Goal: Task Accomplishment & Management: Use online tool/utility

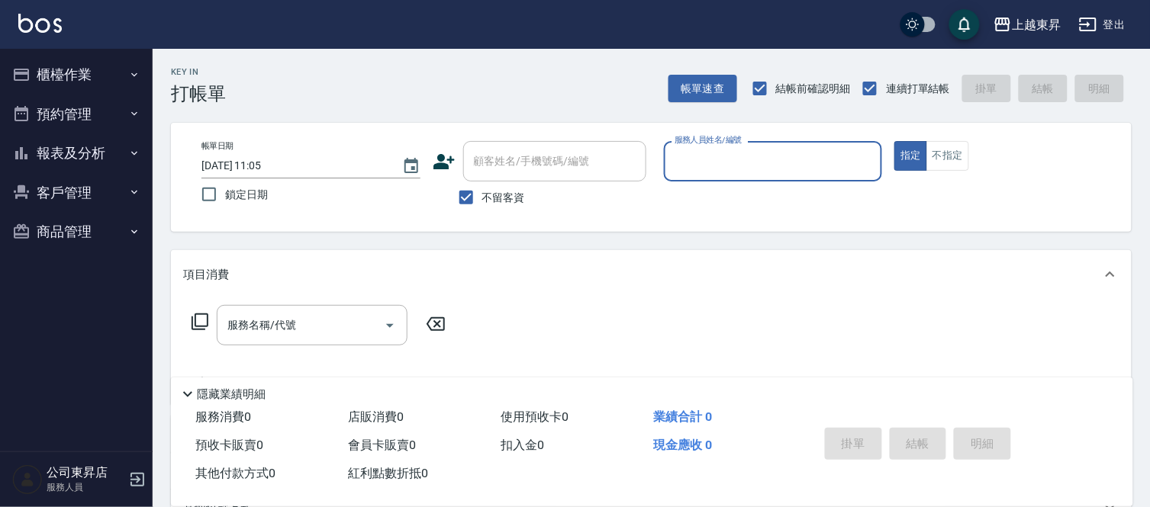
click at [771, 156] on input "服務人員姓名/編號" at bounding box center [773, 161] width 205 height 27
click at [704, 155] on input "服務人員姓名/編號" at bounding box center [773, 161] width 205 height 27
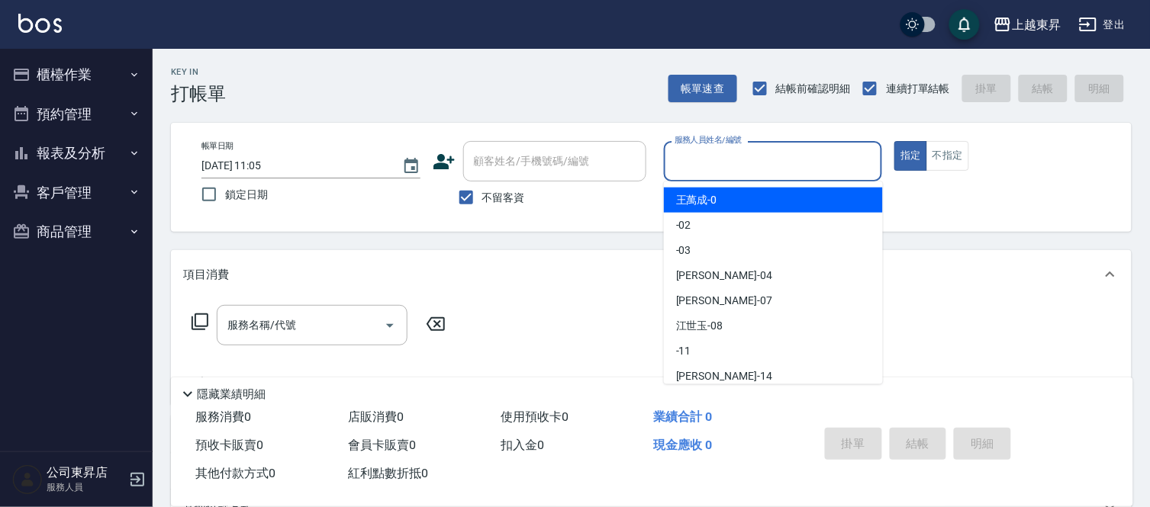
click at [704, 155] on input "服務人員姓名/編號" at bounding box center [773, 161] width 205 height 27
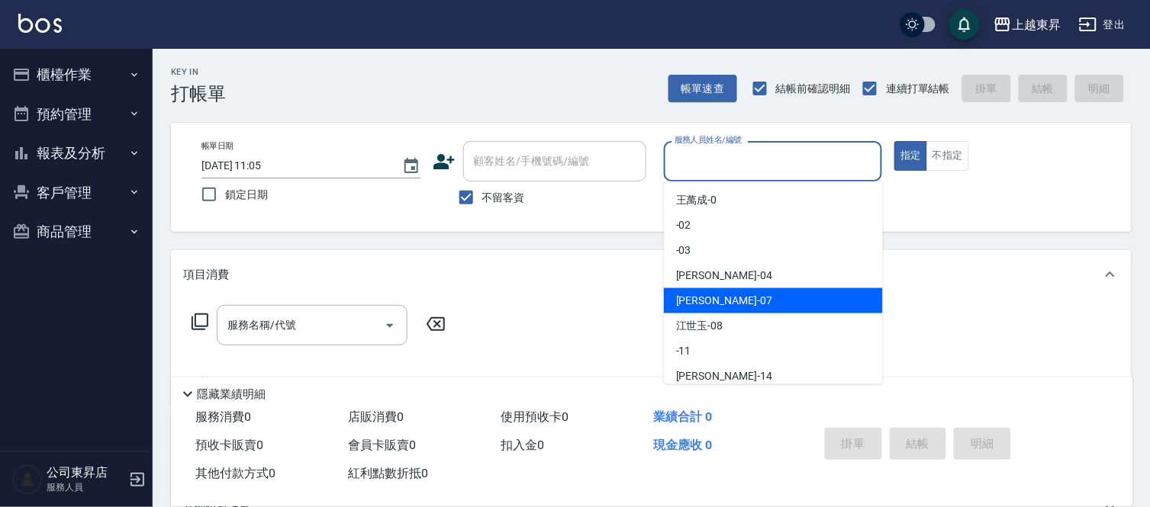
click at [710, 296] on span "[PERSON_NAME] -07" at bounding box center [724, 301] width 96 height 16
type input "[PERSON_NAME]-07"
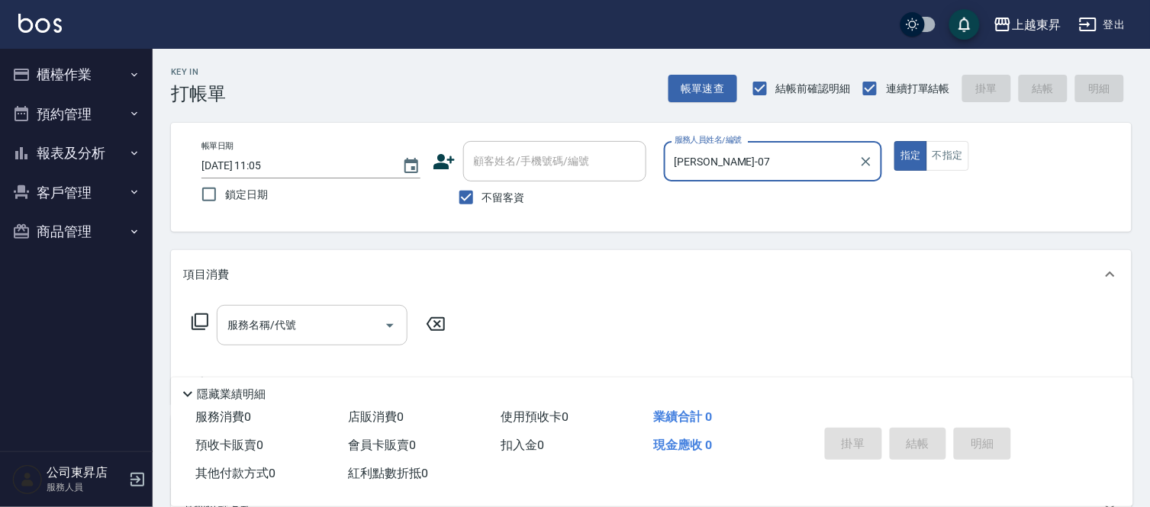
click at [298, 323] on input "服務名稱/代號" at bounding box center [301, 325] width 154 height 27
click at [326, 320] on input "服務名稱/代號" at bounding box center [301, 325] width 154 height 27
click at [324, 319] on input "服務名稱/代號" at bounding box center [301, 325] width 154 height 27
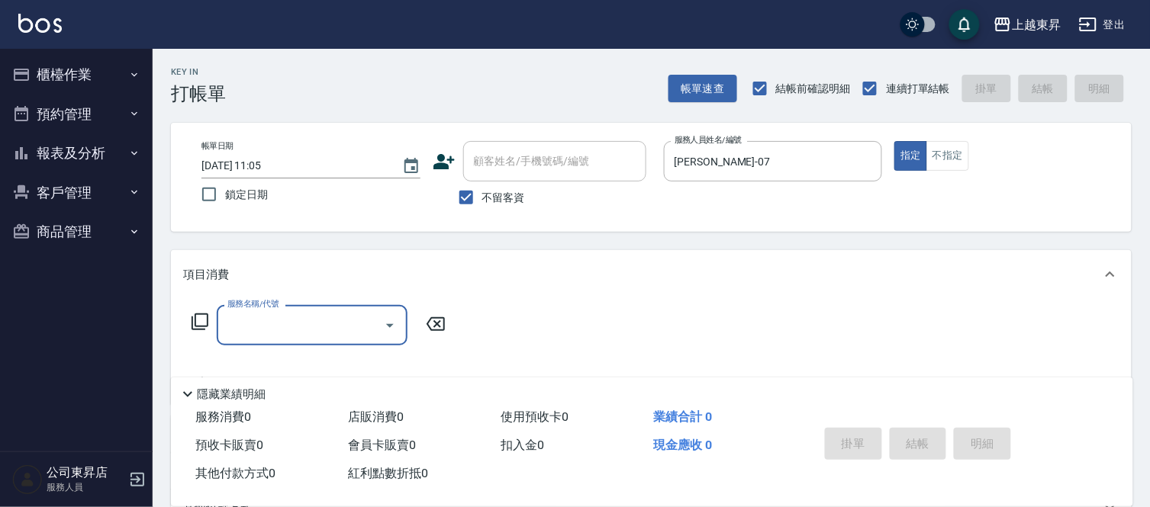
click at [352, 325] on input "服務名稱/代號" at bounding box center [301, 325] width 154 height 27
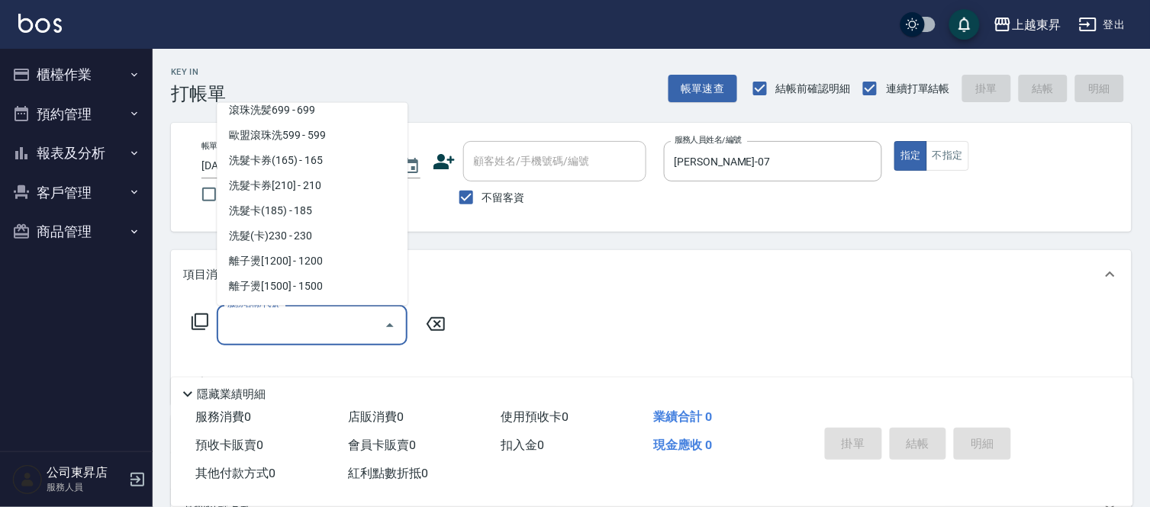
scroll to position [423, 0]
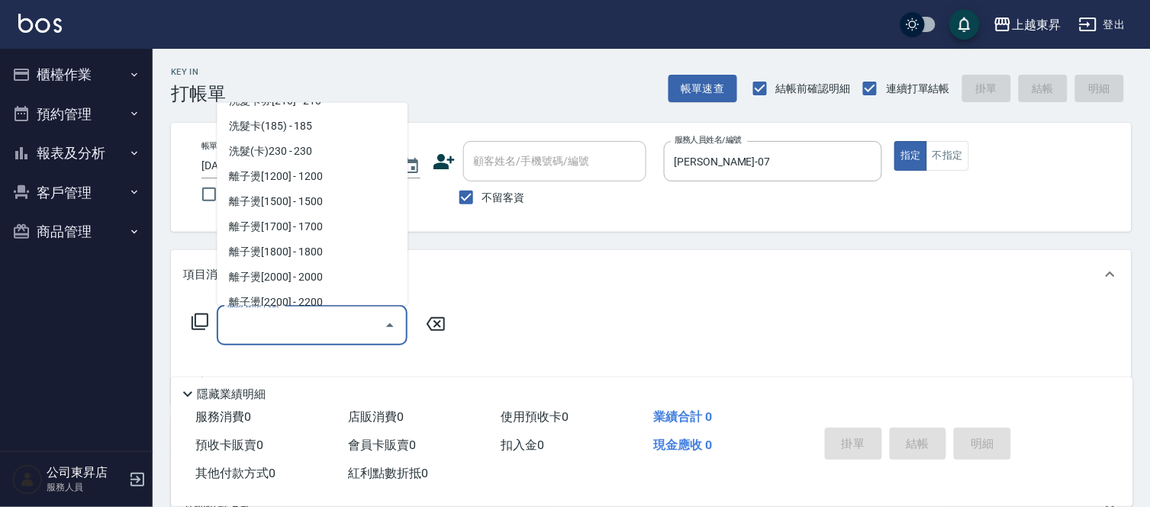
click at [340, 146] on span "洗髮(卡)230 - 230" at bounding box center [312, 151] width 191 height 25
type input "洗髮(卡)230(224)"
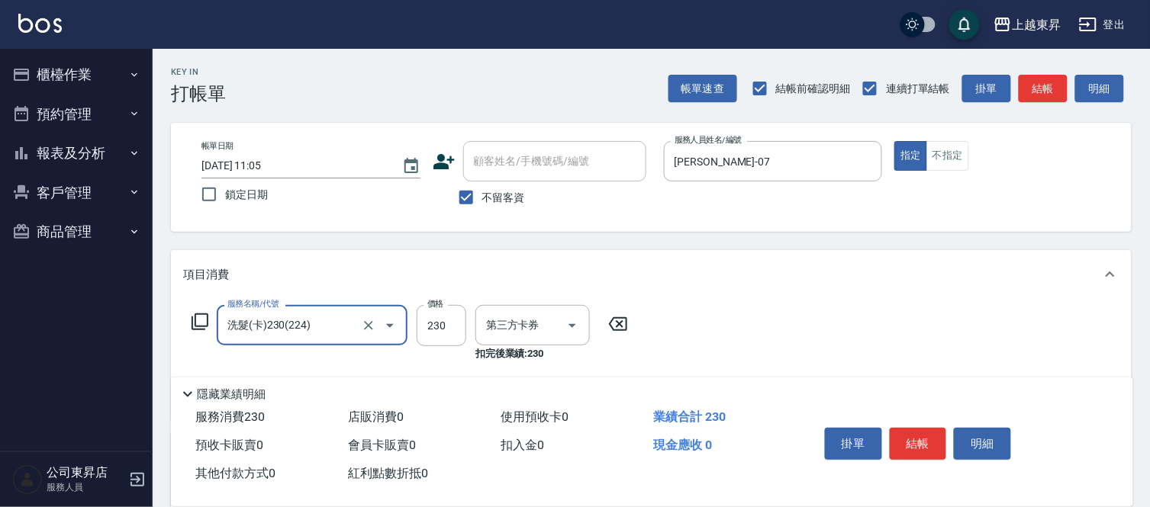
type input "舊有卡券"
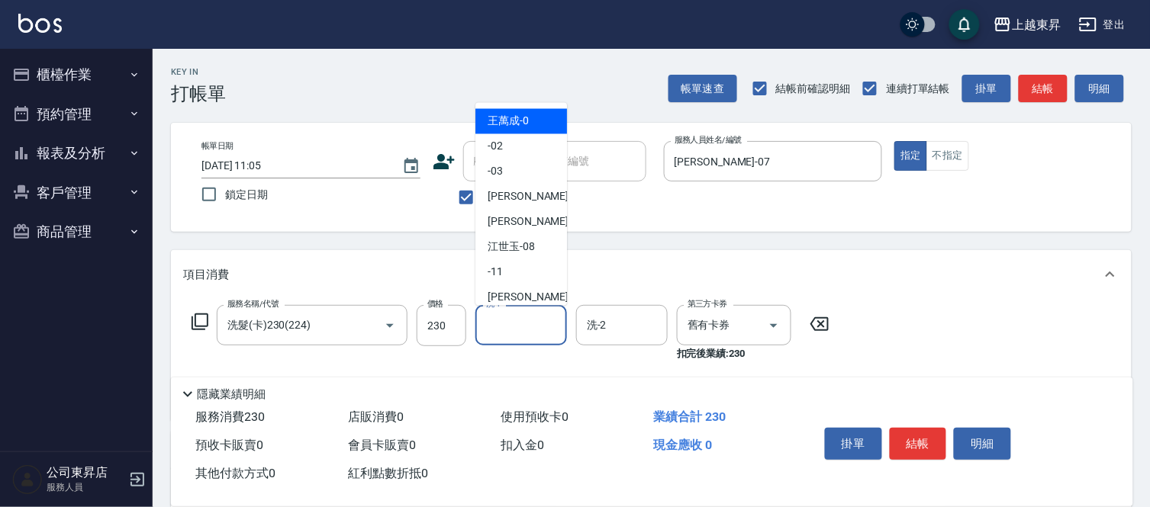
click at [488, 322] on input "洗-1" at bounding box center [521, 325] width 78 height 27
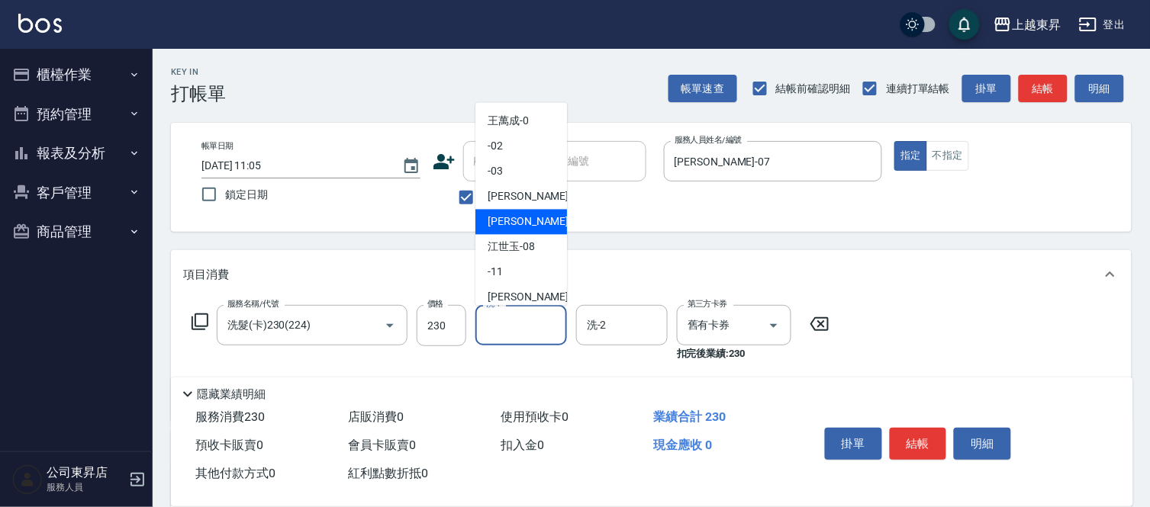
click at [515, 221] on span "[PERSON_NAME] -07" at bounding box center [536, 222] width 96 height 16
type input "[PERSON_NAME]-07"
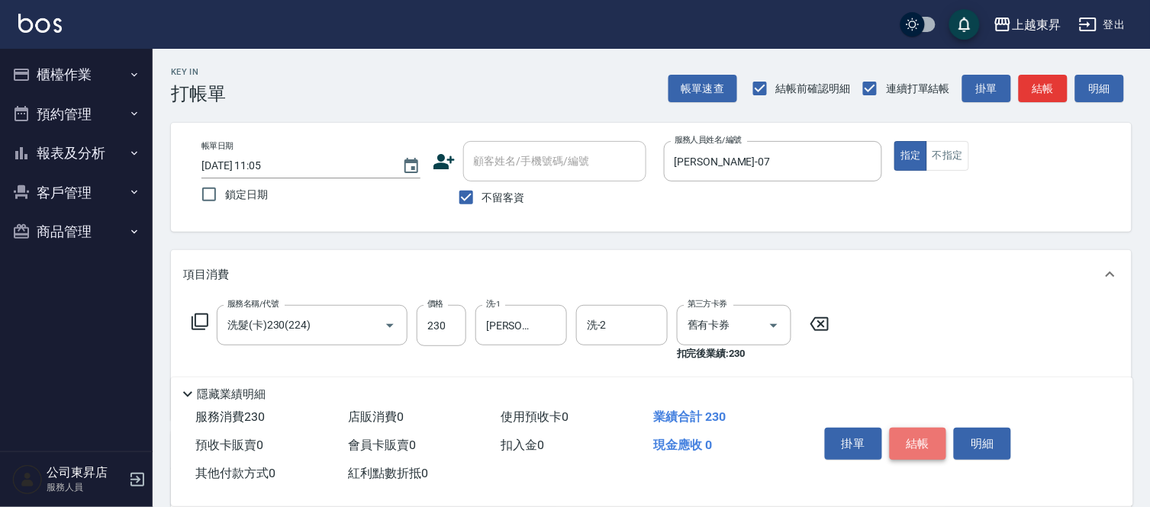
click at [909, 437] on button "結帳" at bounding box center [918, 444] width 57 height 32
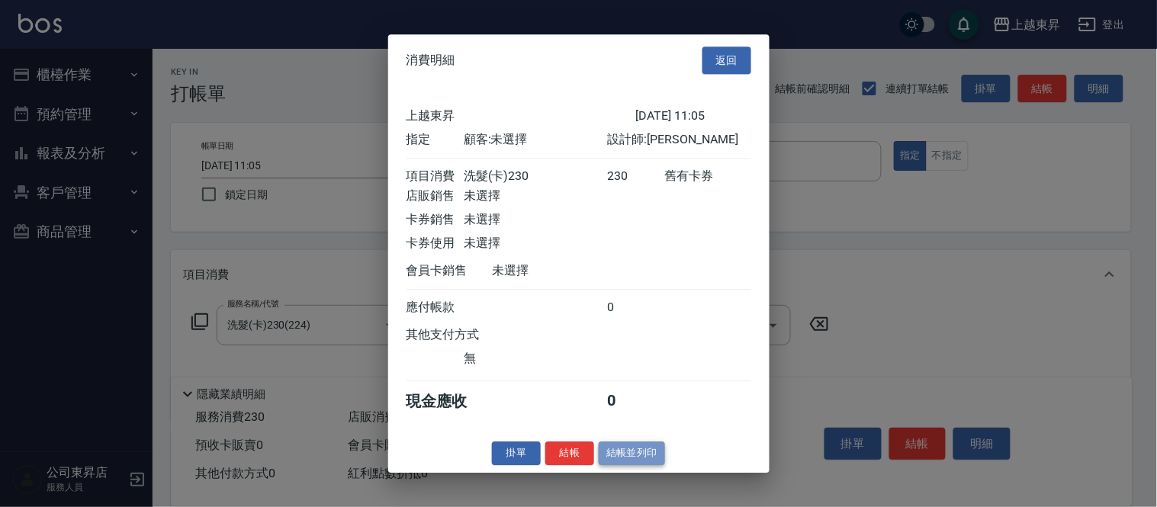
click at [639, 461] on button "結帳並列印" at bounding box center [632, 454] width 66 height 24
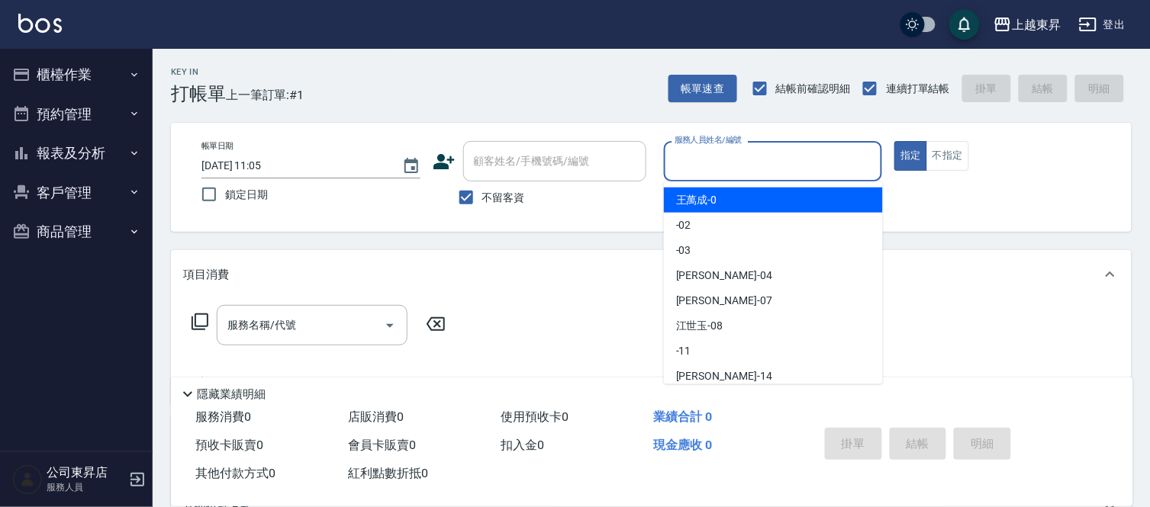
click at [704, 159] on input "服務人員姓名/編號" at bounding box center [773, 161] width 205 height 27
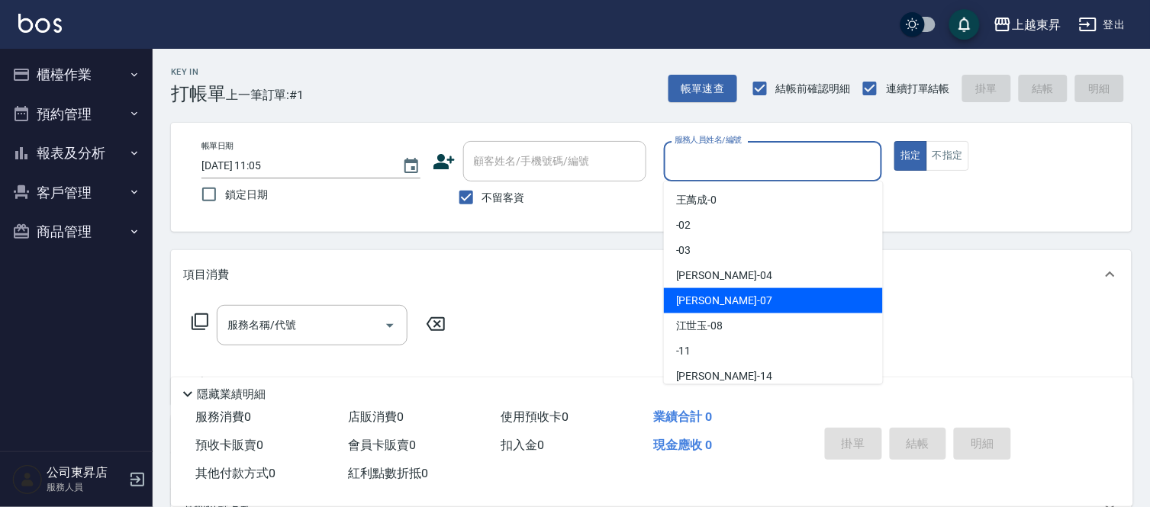
click at [684, 299] on span "[PERSON_NAME] -07" at bounding box center [724, 301] width 96 height 16
type input "[PERSON_NAME]-07"
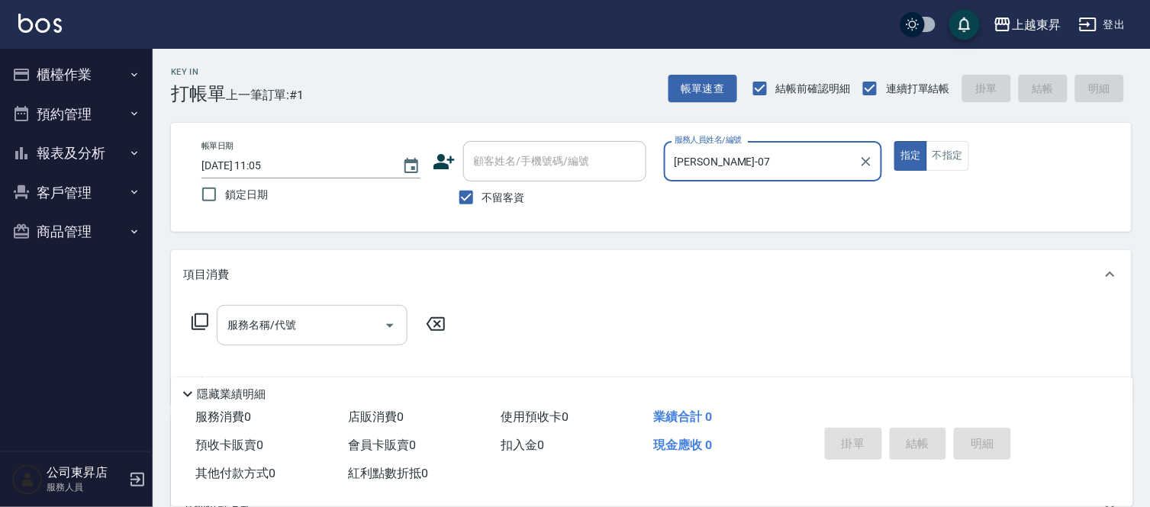
click at [308, 319] on input "服務名稱/代號" at bounding box center [301, 325] width 154 height 27
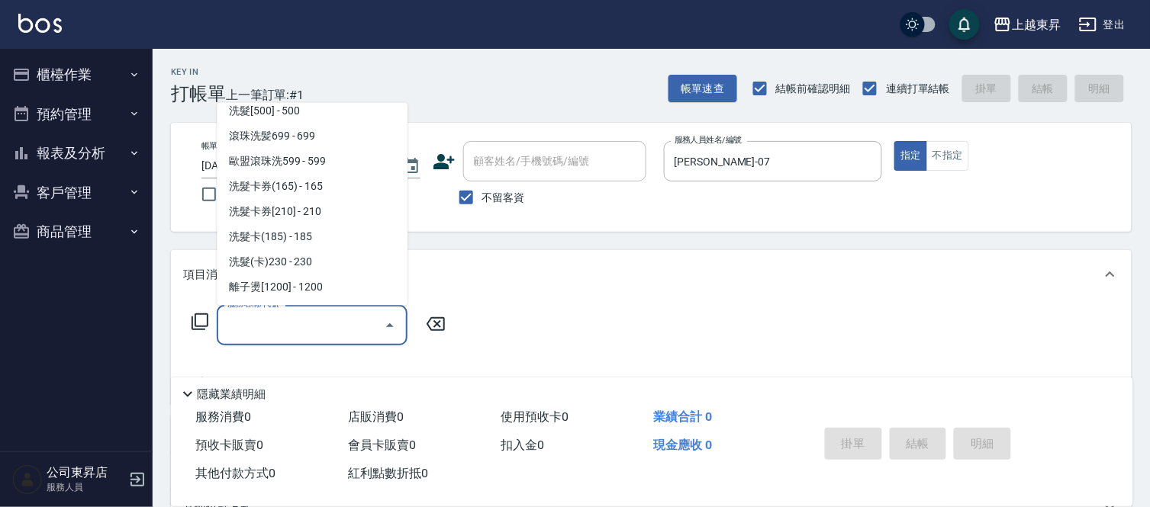
scroll to position [339, 0]
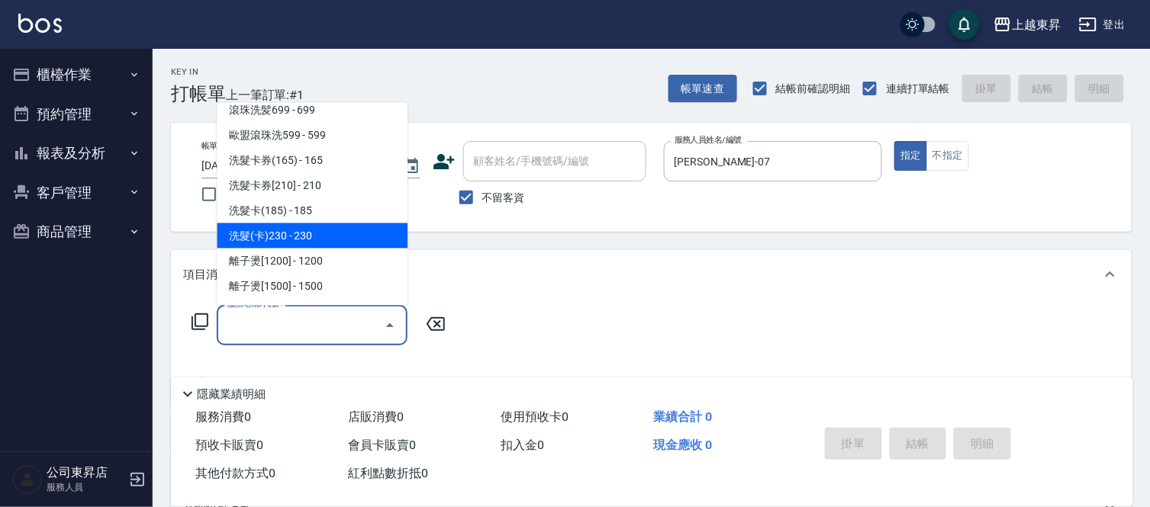
click at [329, 235] on span "洗髮(卡)230 - 230" at bounding box center [312, 236] width 191 height 25
type input "洗髮(卡)230(224)"
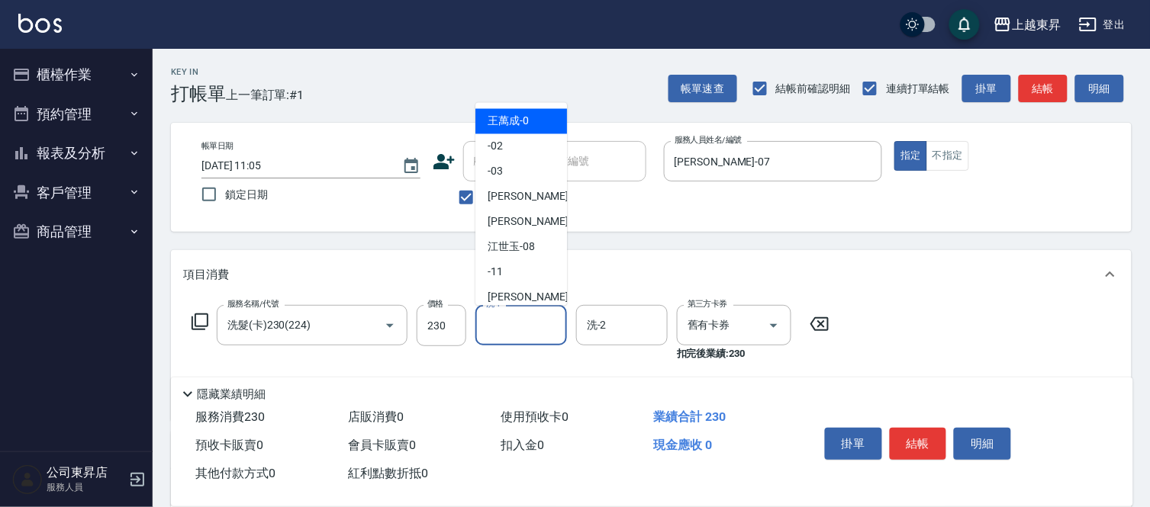
click at [497, 323] on input "洗-1" at bounding box center [521, 325] width 78 height 27
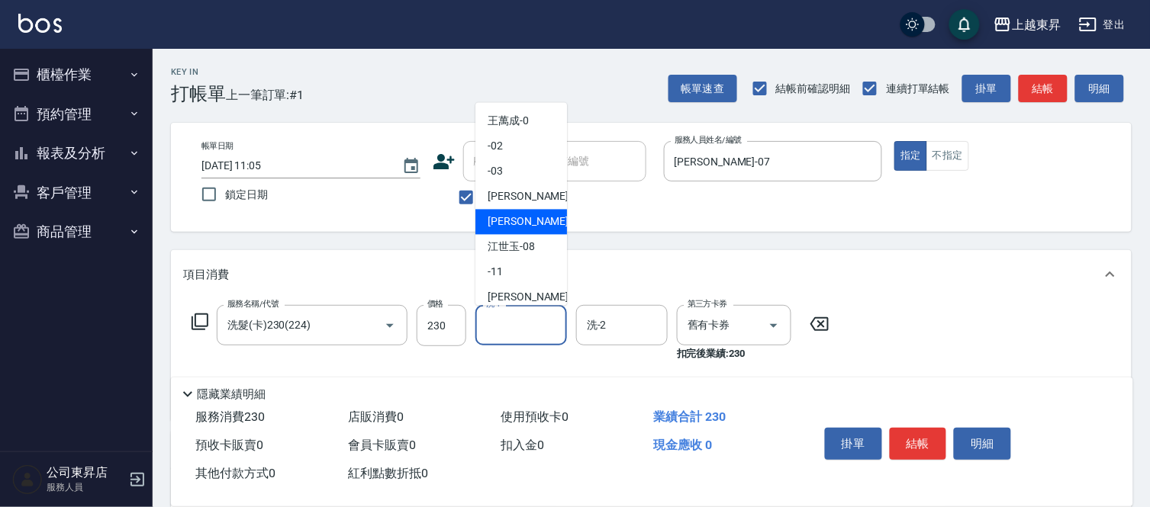
click at [481, 220] on div "[PERSON_NAME] -07" at bounding box center [521, 222] width 92 height 25
type input "[PERSON_NAME]-07"
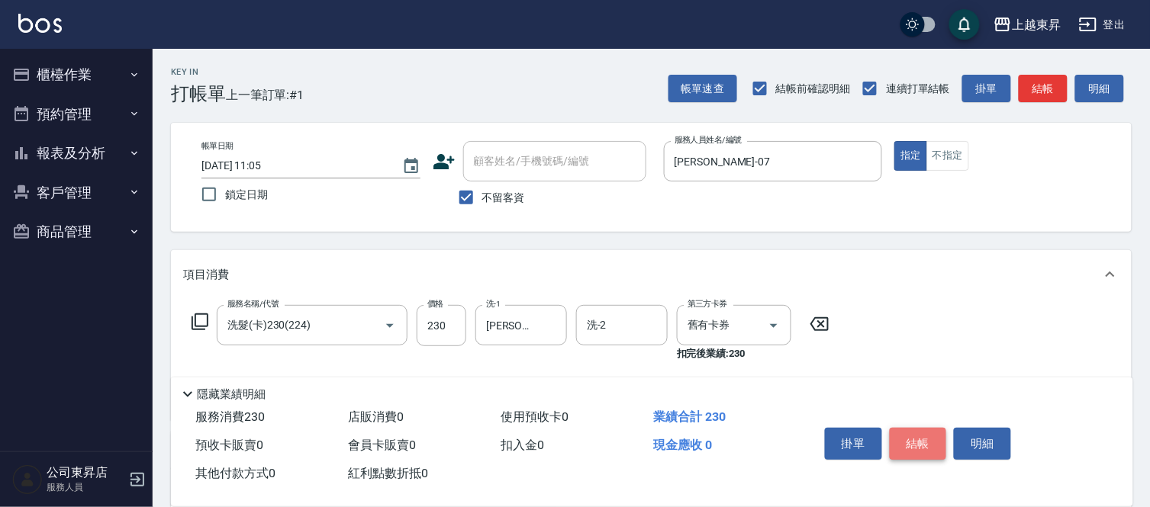
click at [921, 438] on button "結帳" at bounding box center [918, 444] width 57 height 32
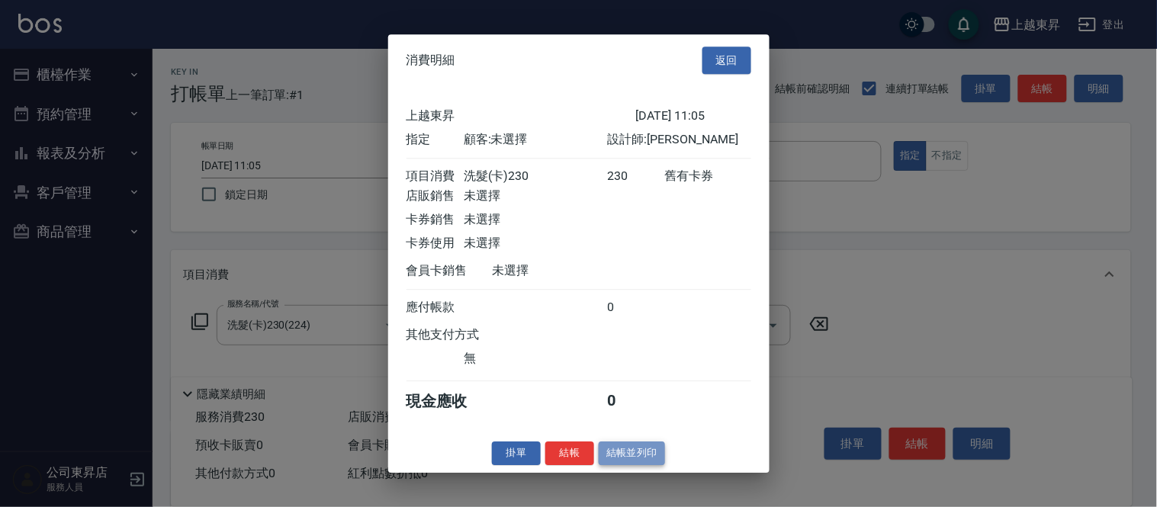
click at [633, 464] on button "結帳並列印" at bounding box center [632, 454] width 66 height 24
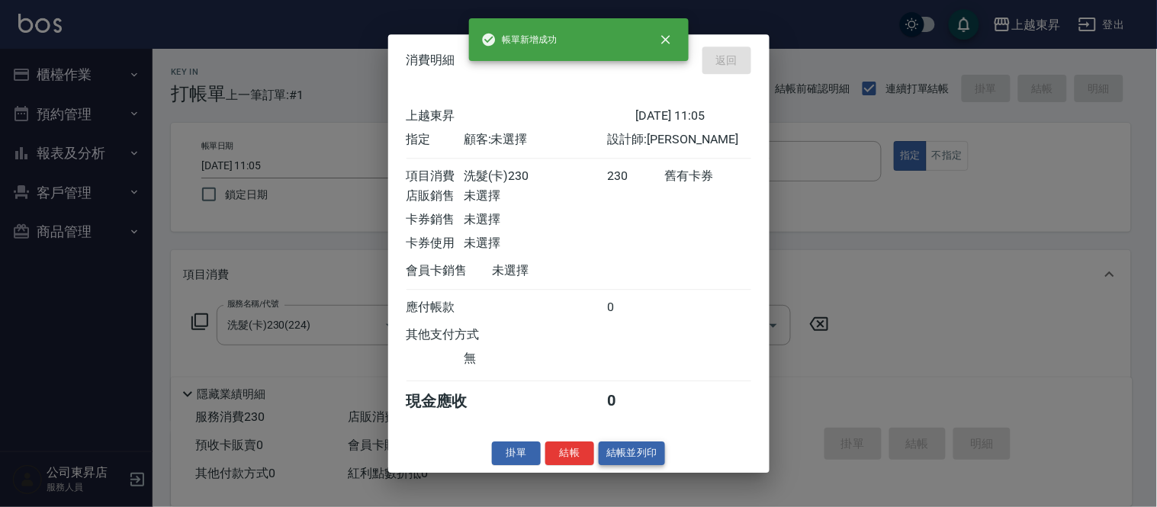
type input "[DATE] 11:06"
